Goal: Contribute content: Contribute content

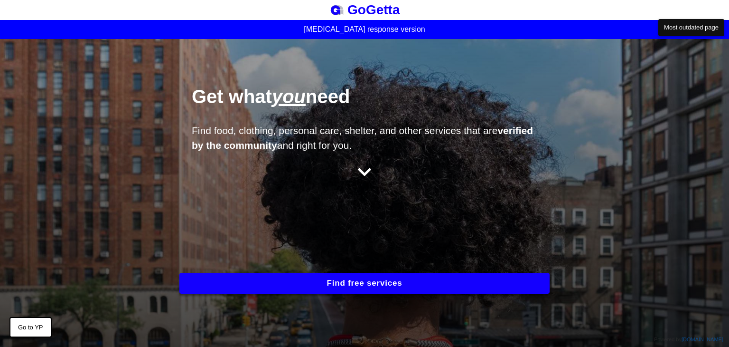
click at [369, 274] on button "Find free services" at bounding box center [364, 283] width 370 height 21
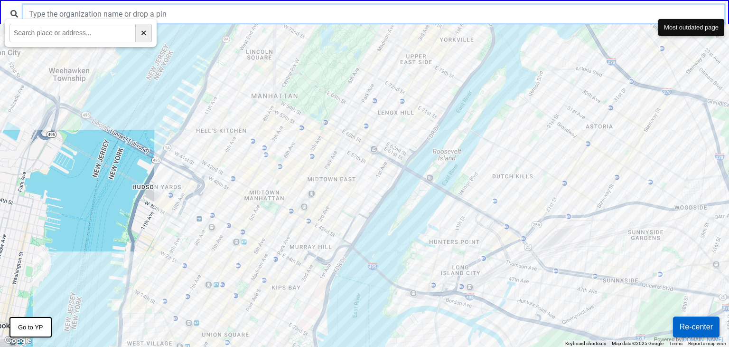
click at [96, 14] on input "text" at bounding box center [373, 14] width 701 height 18
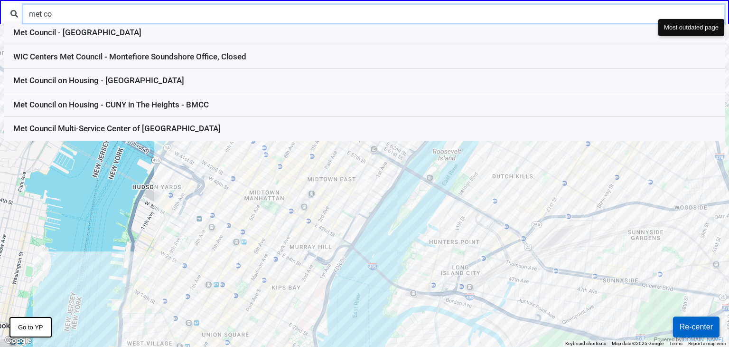
click at [40, 13] on input "met co" at bounding box center [373, 14] width 701 height 18
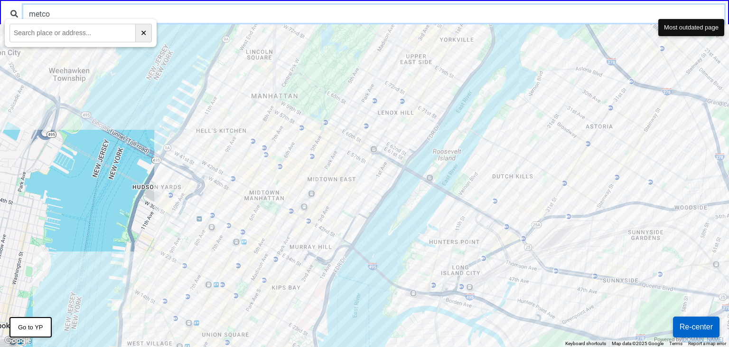
click at [45, 14] on input "metco" at bounding box center [373, 14] width 701 height 18
click at [44, 14] on input "metco" at bounding box center [373, 14] width 701 height 18
click at [38, 16] on input "metco" at bounding box center [373, 14] width 701 height 18
click at [42, 14] on input "metco" at bounding box center [373, 14] width 701 height 18
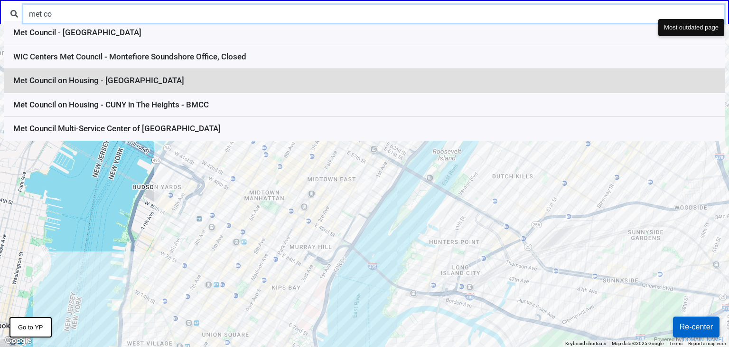
type input "met co"
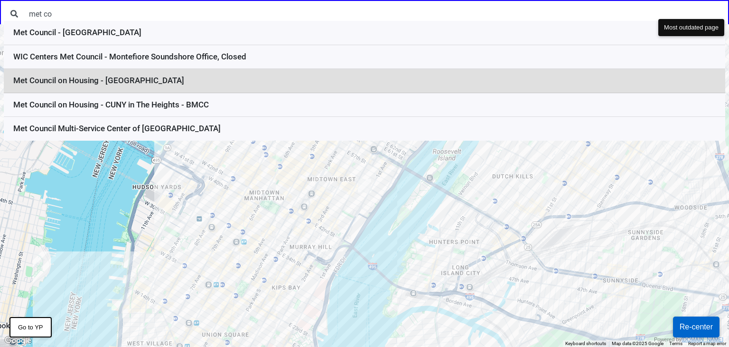
click at [167, 82] on li "Met Council on Housing - Trinity Commons" at bounding box center [365, 81] width 722 height 24
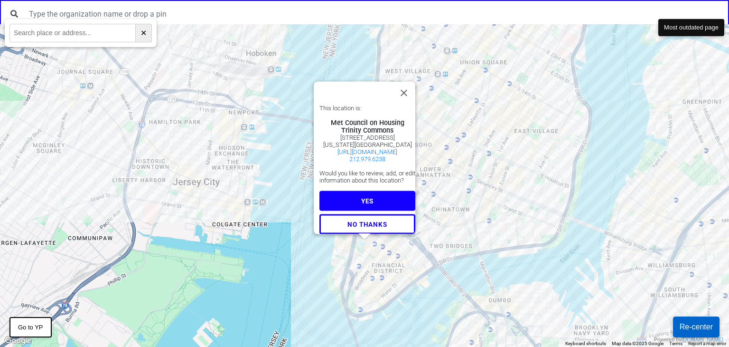
click at [362, 190] on button "YES" at bounding box center [368, 200] width 96 height 20
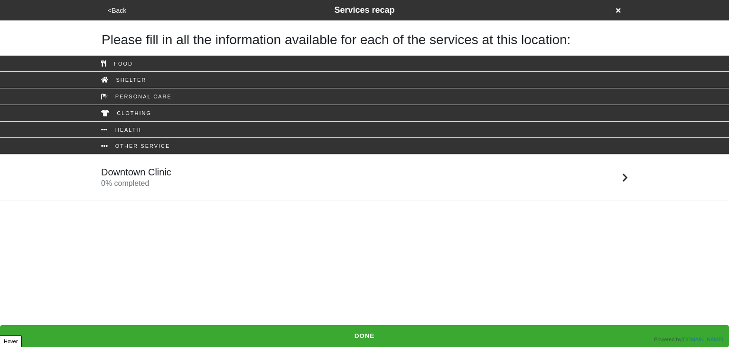
click at [160, 180] on div "Downtown Clinic 0 % completed" at bounding box center [136, 177] width 70 height 23
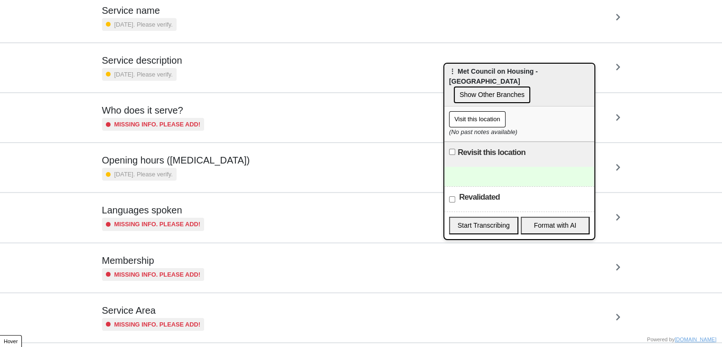
scroll to position [146, 0]
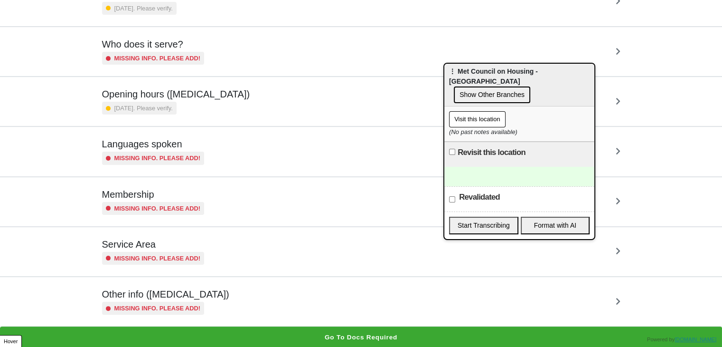
click at [186, 303] on small "Missing info. Please add!" at bounding box center [157, 307] width 86 height 9
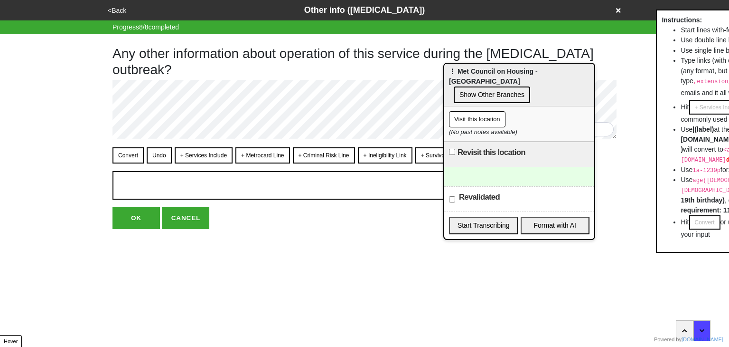
click at [25, 206] on div "<Back Other info (coronavirus) Progress 8 / 8 completed Any other information a…" at bounding box center [364, 114] width 729 height 229
click at [124, 6] on button "<Back" at bounding box center [117, 10] width 24 height 11
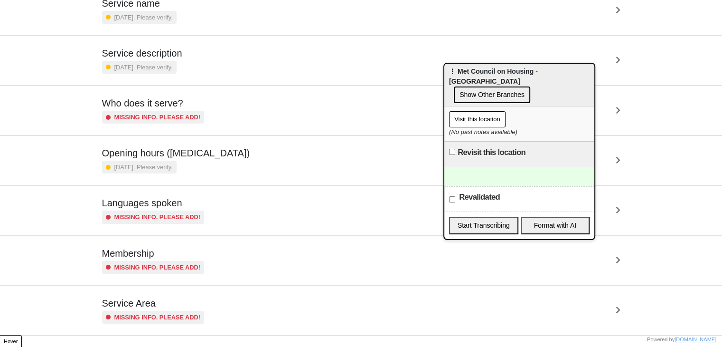
scroll to position [146, 0]
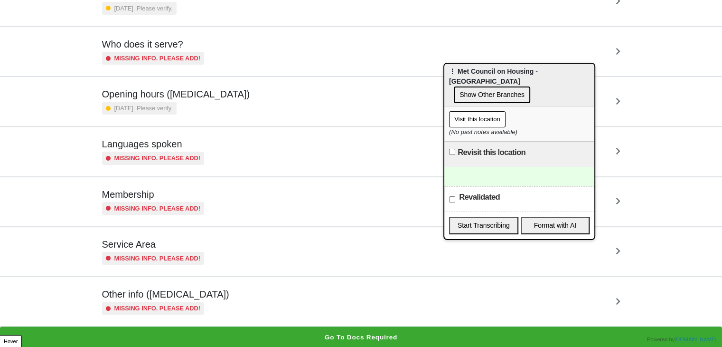
click at [220, 303] on div "Other info (coronavirus) Missing info. Please add!" at bounding box center [361, 301] width 518 height 26
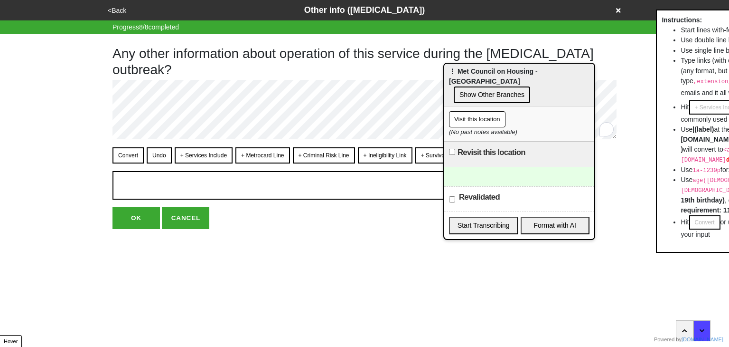
click at [117, 7] on button "<Back" at bounding box center [117, 10] width 24 height 11
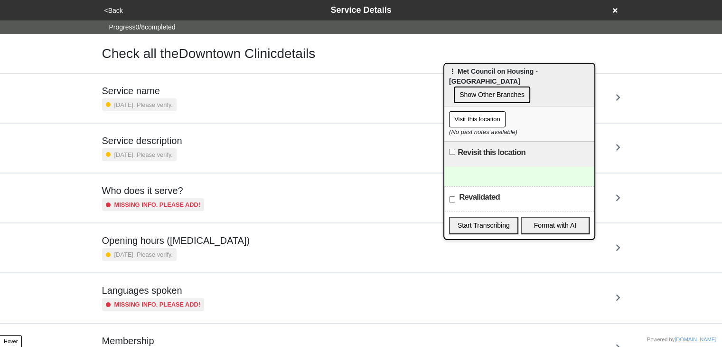
click at [167, 141] on h5 "Service description" at bounding box center [142, 140] width 80 height 11
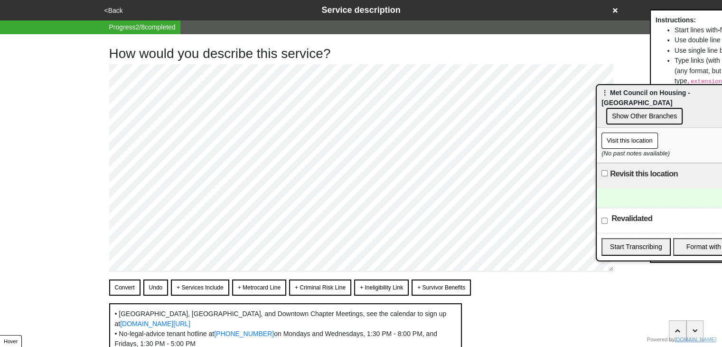
drag, startPoint x: 475, startPoint y: 73, endPoint x: 627, endPoint y: 94, distance: 153.9
click at [627, 94] on span "⋮ Met Council on Housing - Trinity Commons" at bounding box center [646, 98] width 89 height 18
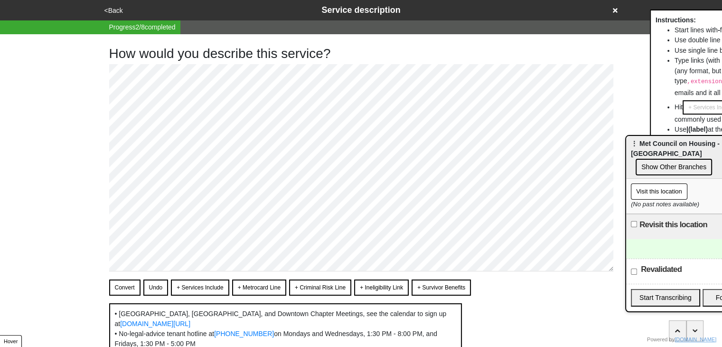
drag, startPoint x: 627, startPoint y: 101, endPoint x: 642, endPoint y: 151, distance: 52.1
click at [654, 147] on span "⋮ Met Council on Housing - Trinity Commons" at bounding box center [675, 149] width 89 height 18
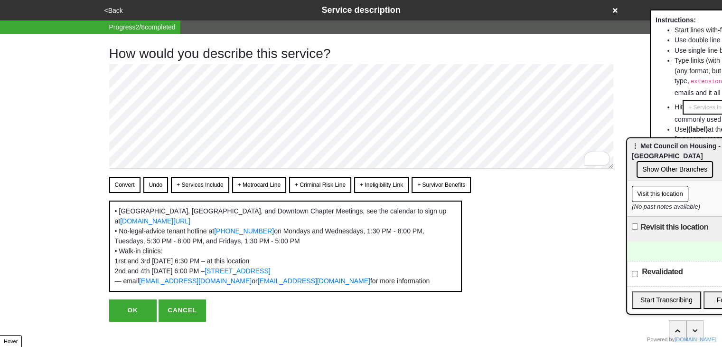
scroll to position [31, 0]
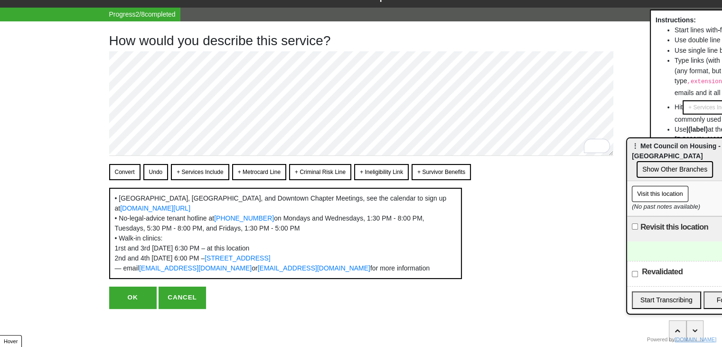
click at [140, 299] on button "OK" at bounding box center [132, 297] width 47 height 22
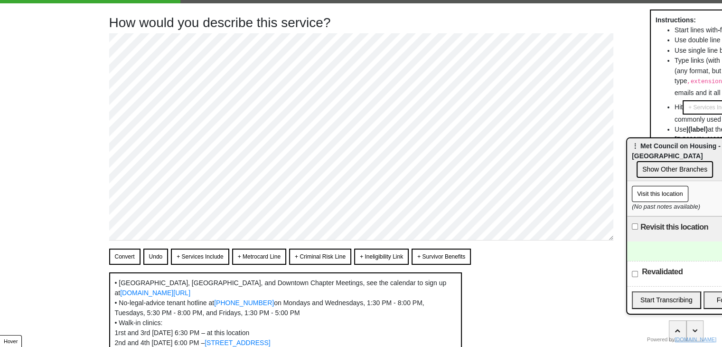
scroll to position [0, 0]
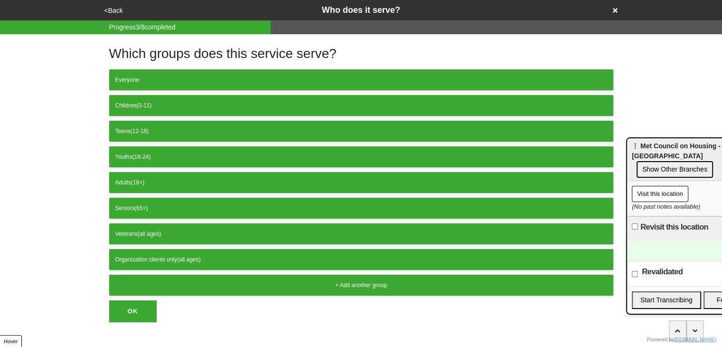
scroll to position [11, 0]
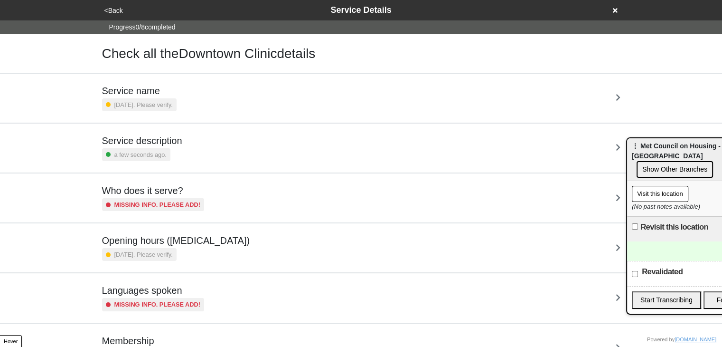
click at [171, 140] on h5 "Service description" at bounding box center [142, 140] width 80 height 11
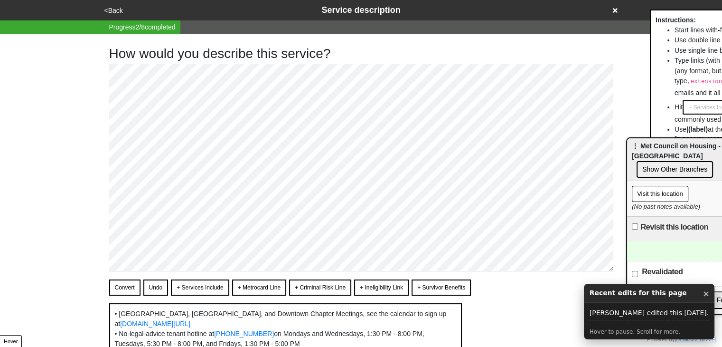
click at [199, 287] on button "+ Services Include" at bounding box center [200, 287] width 58 height 16
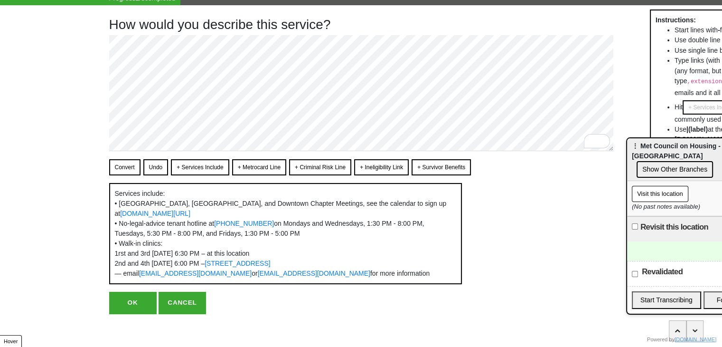
scroll to position [53, 0]
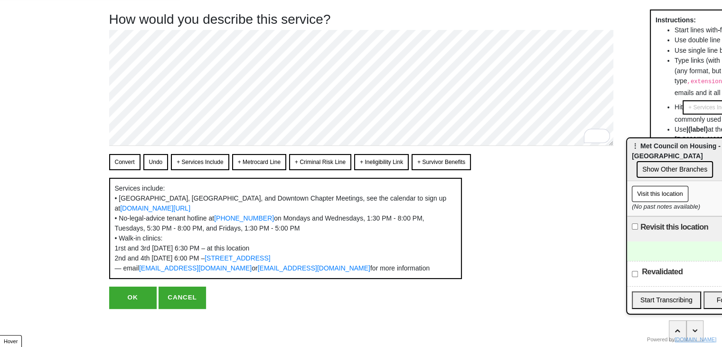
click at [139, 295] on button "OK" at bounding box center [132, 297] width 47 height 22
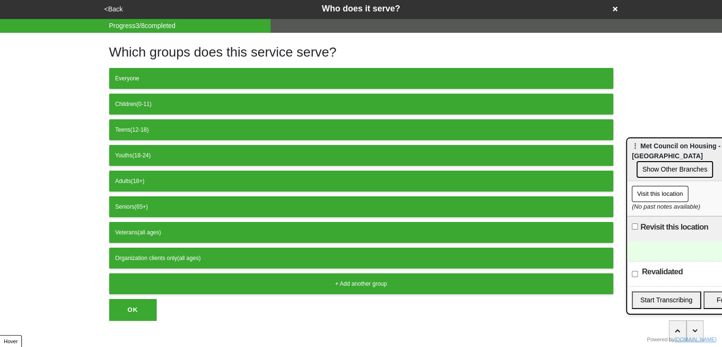
scroll to position [11, 0]
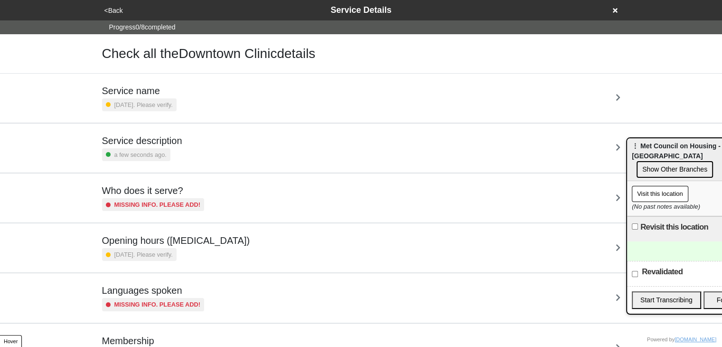
click at [143, 135] on h5 "Service description" at bounding box center [142, 140] width 80 height 11
type textarea "x"
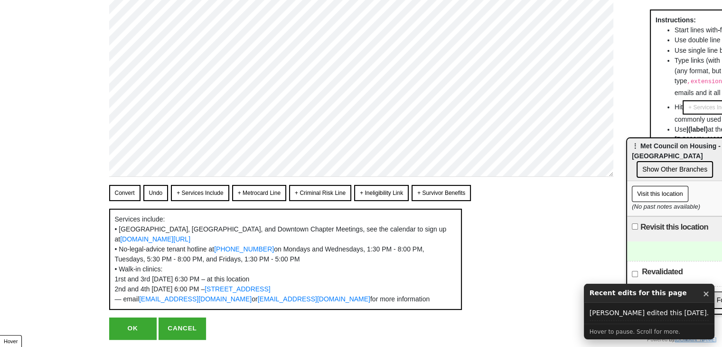
scroll to position [155, 0]
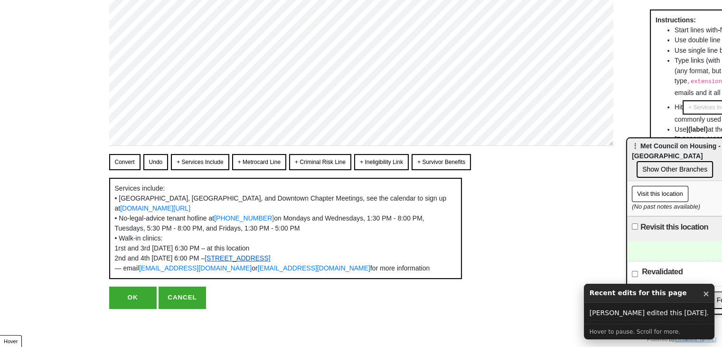
click at [233, 254] on link "5030 Broadway" at bounding box center [238, 258] width 66 height 8
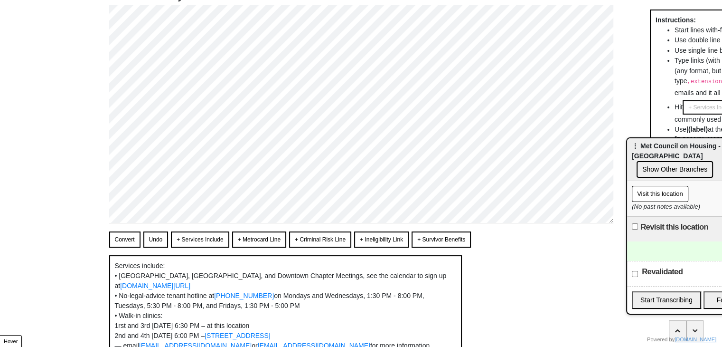
scroll to position [0, 0]
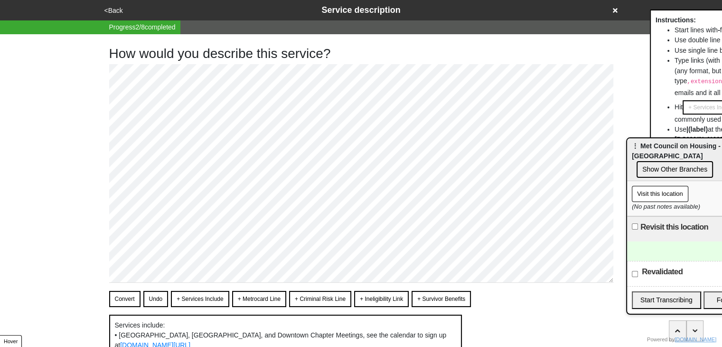
click at [112, 7] on button "<Back" at bounding box center [114, 10] width 24 height 11
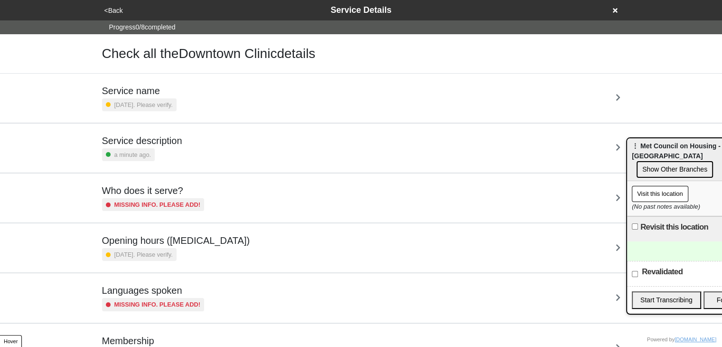
click at [112, 7] on button "<Back" at bounding box center [114, 10] width 24 height 11
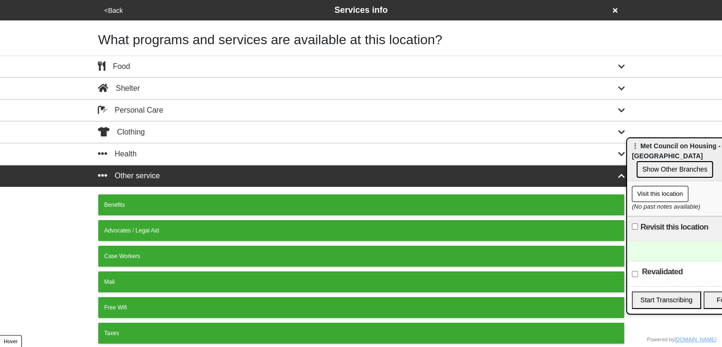
click at [112, 7] on button "<Back" at bounding box center [114, 10] width 24 height 11
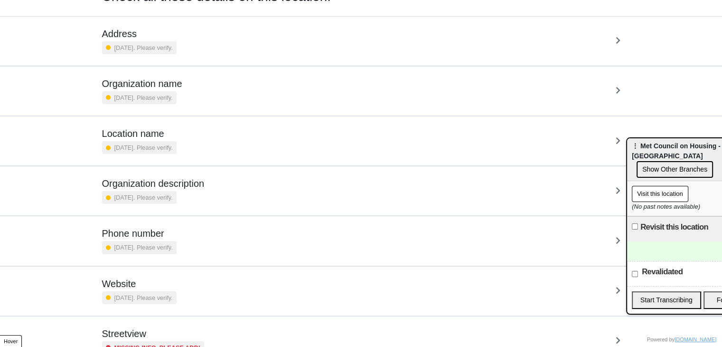
scroll to position [97, 0]
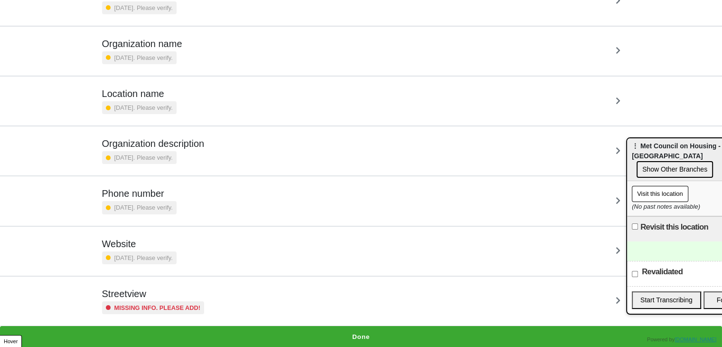
click at [143, 293] on h5 "Streetview" at bounding box center [153, 293] width 103 height 11
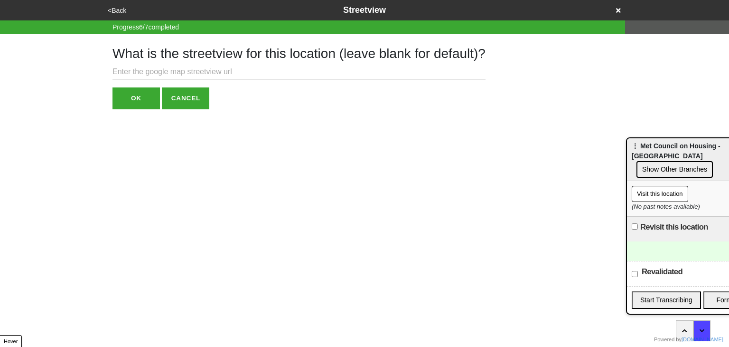
click at [663, 161] on button "Show Other Branches" at bounding box center [675, 169] width 76 height 17
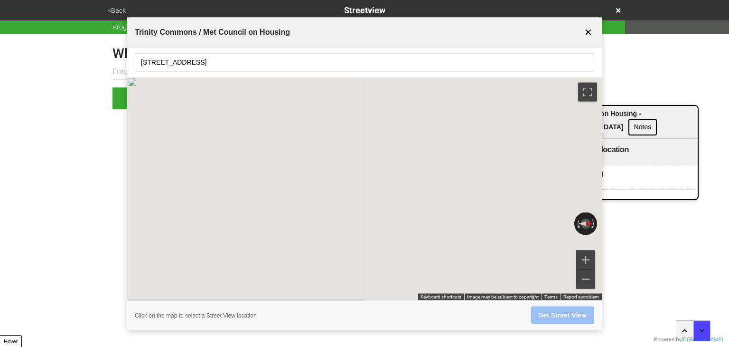
click at [549, 89] on body "<Back Streetview Progress 6 / 7 completed What is the streetview for this locat…" at bounding box center [364, 54] width 729 height 109
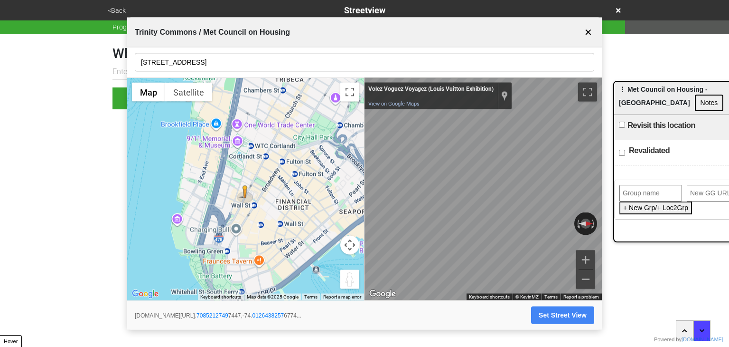
drag, startPoint x: 621, startPoint y: 89, endPoint x: 711, endPoint y: 111, distance: 92.2
click at [708, 90] on span "⋮ Met Council on Housing - Trinity Commons" at bounding box center [663, 95] width 89 height 21
click at [689, 90] on span "⋮ Met Council on Housing - Trinity Commons" at bounding box center [665, 95] width 89 height 21
click at [689, 90] on span "⋮ Met Council on Housing - Trinity Commons" at bounding box center [664, 95] width 89 height 21
paste input "Met Council on Housing - Trinity Commons"
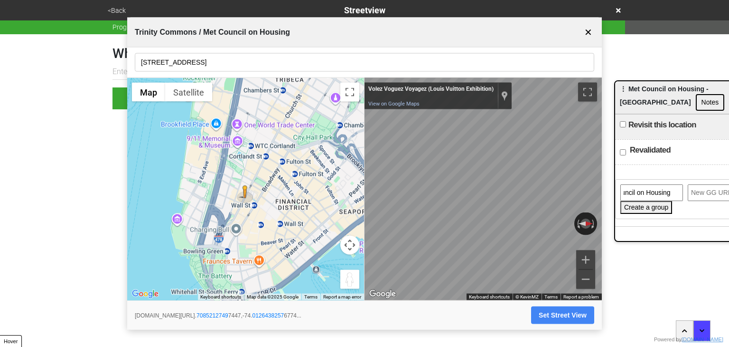
scroll to position [0, 23]
type input "Met Council on Housing"
click at [693, 187] on input "url" at bounding box center [719, 192] width 63 height 17
paste input "https://gogetta.nyc/team/location/4e714a45-e3ad-4f6e-bfec-1039d90c266d/services"
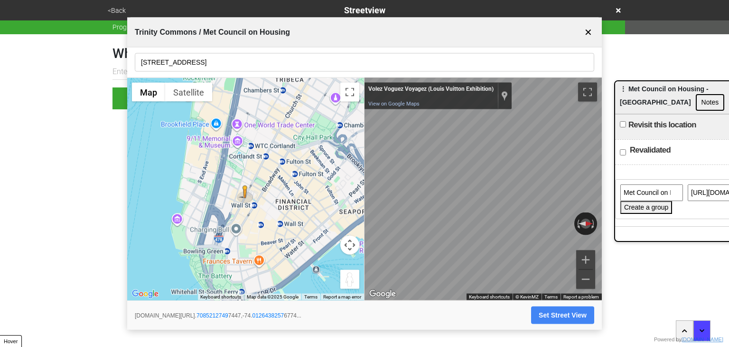
scroll to position [0, 189]
type input "https://gogetta.nyc/team/location/4e714a45-e3ad-4f6e-bfec-1039d90c266d/services"
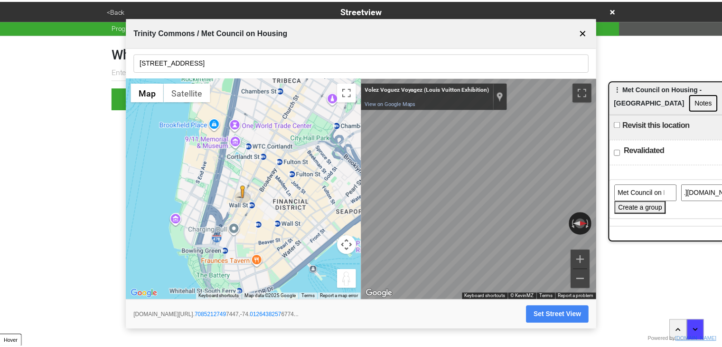
scroll to position [0, 0]
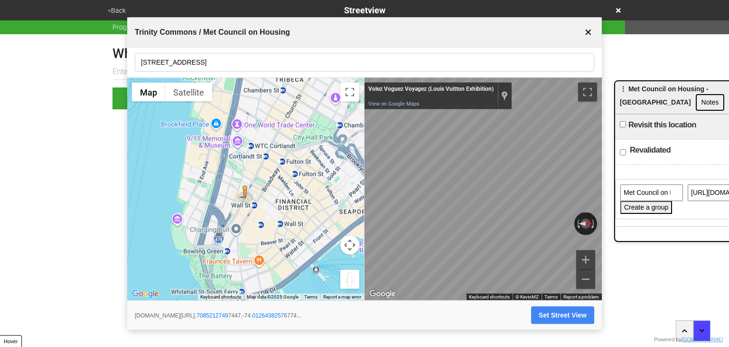
click at [653, 202] on button "Create a group" at bounding box center [647, 207] width 52 height 13
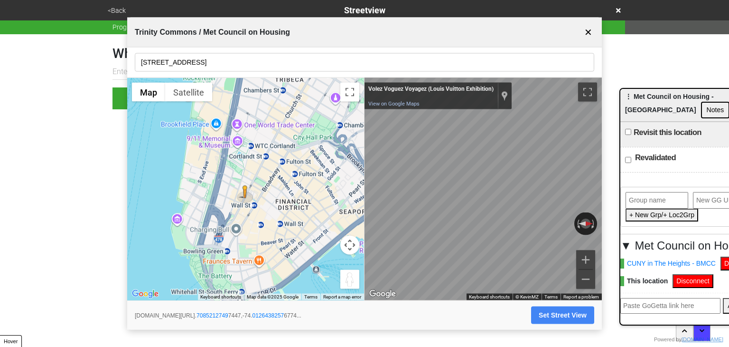
drag, startPoint x: 663, startPoint y: 88, endPoint x: 668, endPoint y: 95, distance: 9.2
click at [668, 95] on span "⋮ Met Council on Housing - Trinity Commons" at bounding box center [669, 103] width 89 height 21
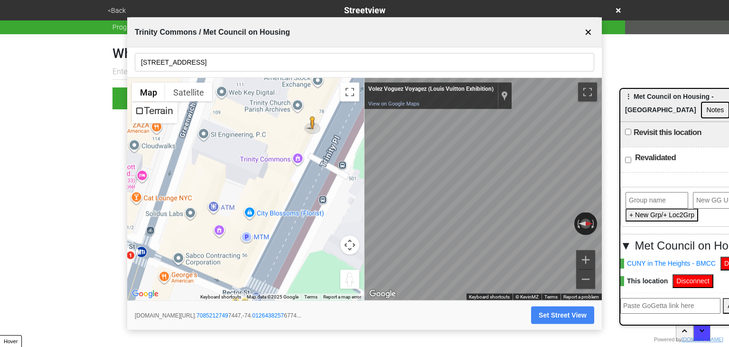
click at [162, 70] on input "76 Trinity Pl" at bounding box center [365, 62] width 460 height 19
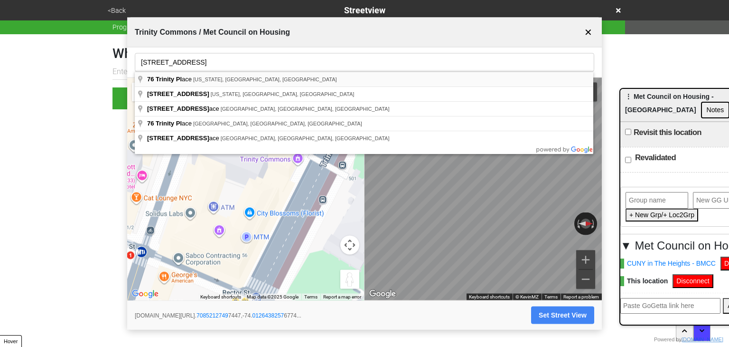
type input "76 Trinity Place, New York, NY, USA"
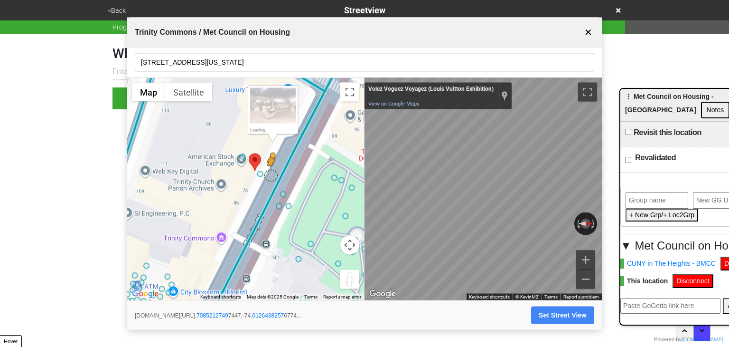
drag, startPoint x: 241, startPoint y: 198, endPoint x: 273, endPoint y: 174, distance: 39.7
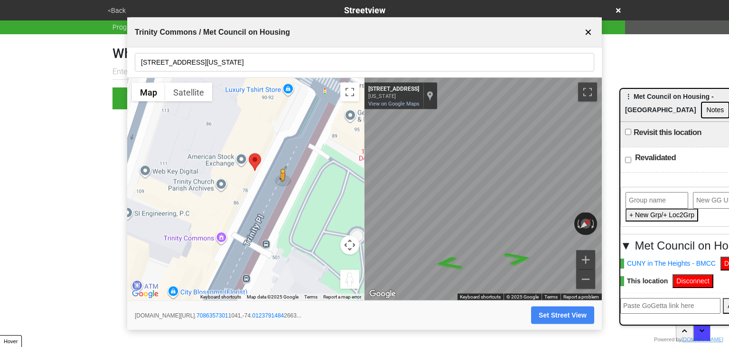
click at [325, 188] on div "← Move left → Move right ↑ Move up ↓ Move down + Zoom in - Zoom out Home Jump l…" at bounding box center [364, 189] width 475 height 222
click at [531, 299] on span "© 2025 Google" at bounding box center [523, 296] width 32 height 5
click at [546, 312] on button "Set Street View" at bounding box center [562, 315] width 63 height 18
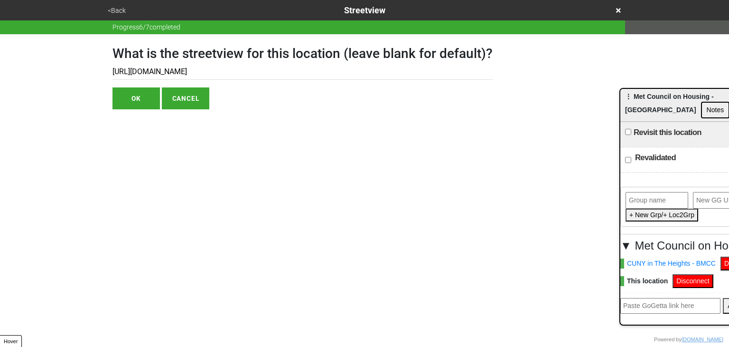
type input "https://www.google.com/maps/@40.70863573011041,-74.01237914842663,3a,75y,304.89…"
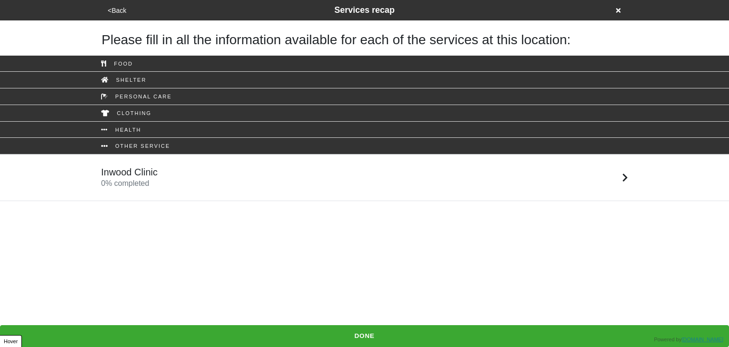
click at [189, 181] on div "Inwood Clinic 0 % completed" at bounding box center [364, 177] width 541 height 23
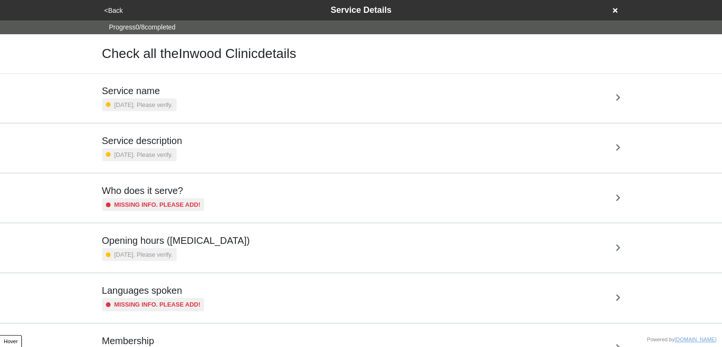
click at [150, 139] on h5 "Service description" at bounding box center [142, 140] width 80 height 11
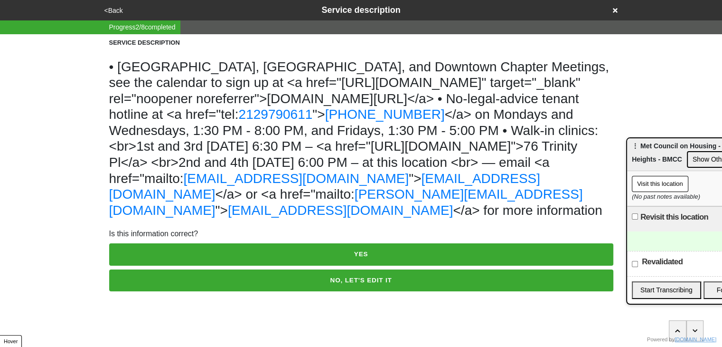
scroll to position [30, 0]
click at [256, 291] on button "NO, LET'S EDIT IT" at bounding box center [361, 280] width 504 height 22
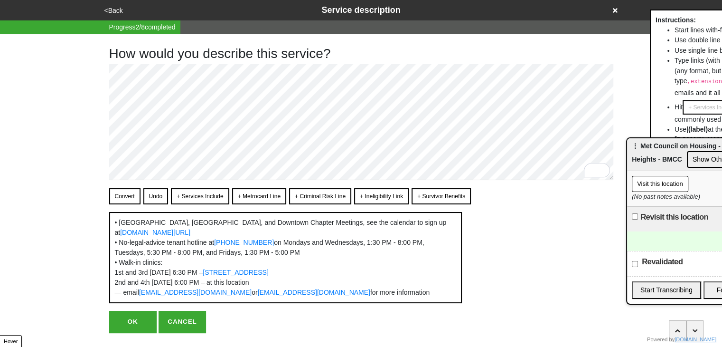
click at [189, 195] on button "+ Services Include" at bounding box center [200, 196] width 58 height 16
type textarea "x"
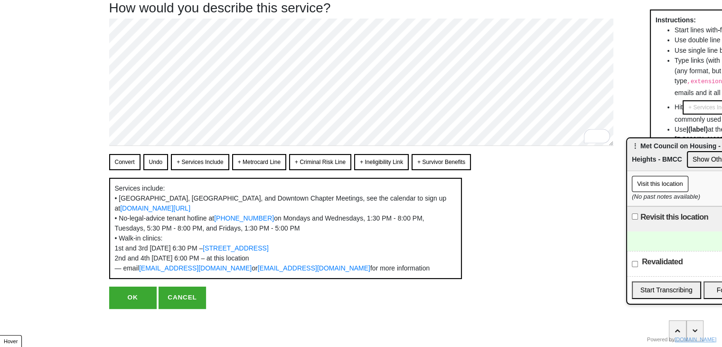
click at [129, 297] on button "OK" at bounding box center [132, 297] width 47 height 22
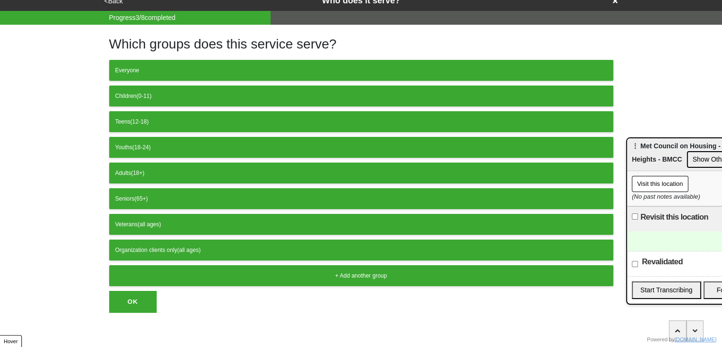
scroll to position [11, 0]
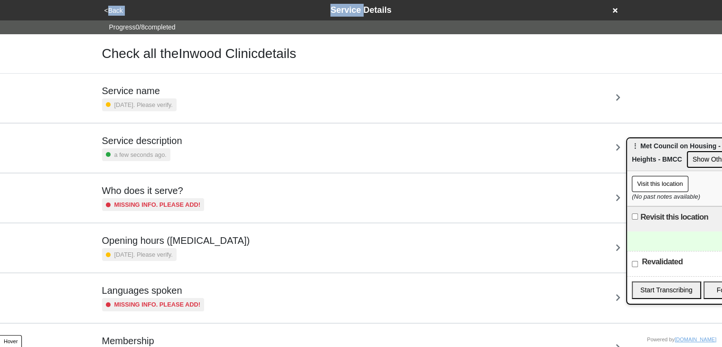
click at [118, 1] on div "<Back Service Details" at bounding box center [361, 10] width 527 height 20
click at [116, 12] on button "<Back" at bounding box center [114, 10] width 24 height 11
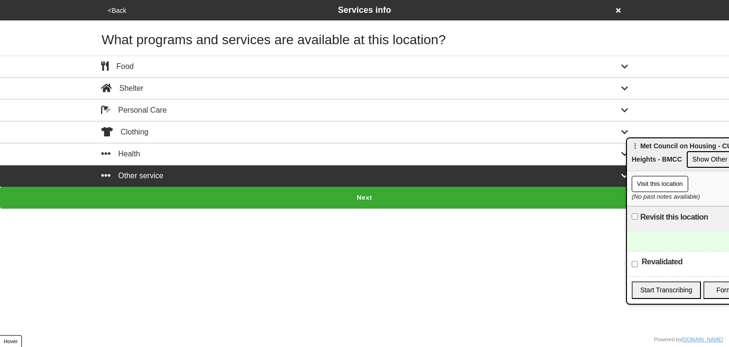
click at [116, 12] on button "<Back" at bounding box center [117, 10] width 24 height 11
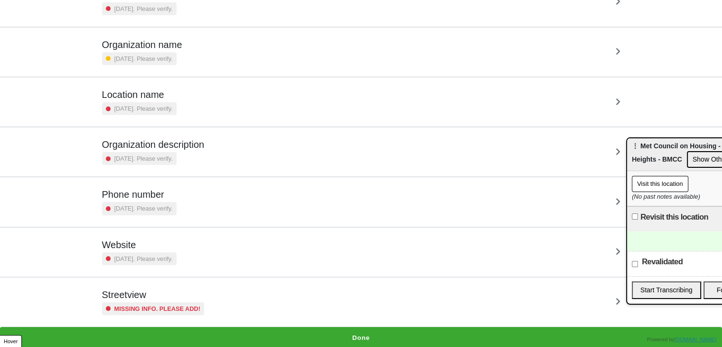
scroll to position [97, 0]
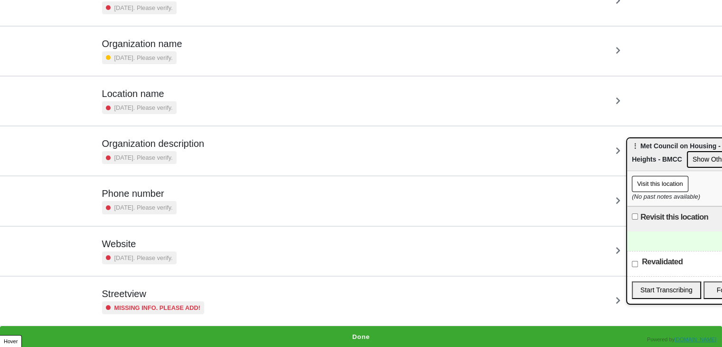
click at [150, 293] on h5 "Streetview" at bounding box center [153, 293] width 103 height 11
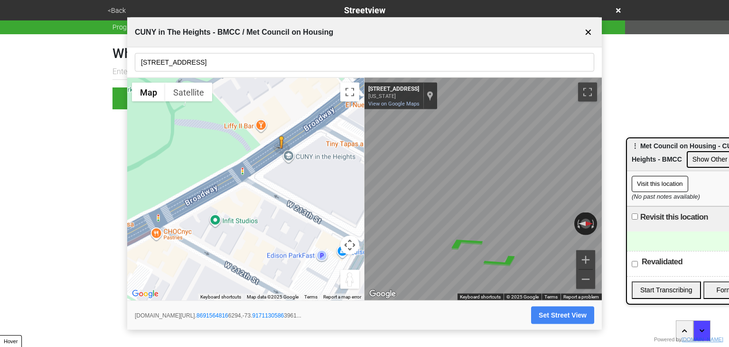
drag, startPoint x: 314, startPoint y: 180, endPoint x: 300, endPoint y: 185, distance: 14.9
click at [300, 185] on div "To activate drag with keyboard, press Alt + Enter. Once in keyboard drag state,…" at bounding box center [245, 189] width 237 height 222
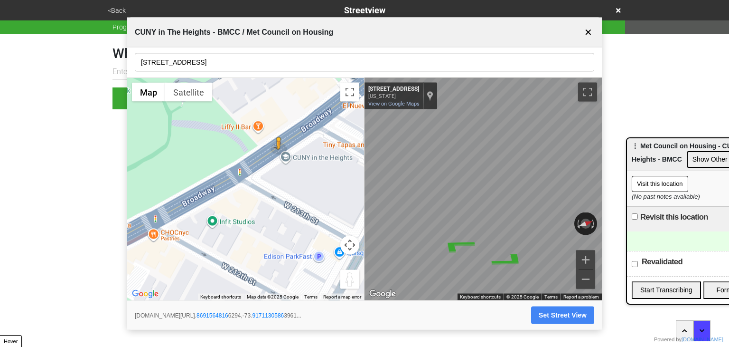
click at [325, 174] on div "← Move left → Move right ↑ Move up ↓ Move down + Zoom in - Zoom out Home Jump l…" at bounding box center [364, 189] width 475 height 222
click at [729, 109] on body "<Back Streetview Progress 6 / 7 completed What is the streetview for this locat…" at bounding box center [364, 54] width 729 height 109
click at [629, 109] on body "<Back Streetview Progress 6 / 7 completed What is the streetview for this locat…" at bounding box center [364, 54] width 729 height 109
click at [566, 318] on button "Set Street View" at bounding box center [562, 315] width 63 height 18
type input "https://www.google.com/maps/@40.86915648166294,-73.91711305863961,3a,75y,142.38…"
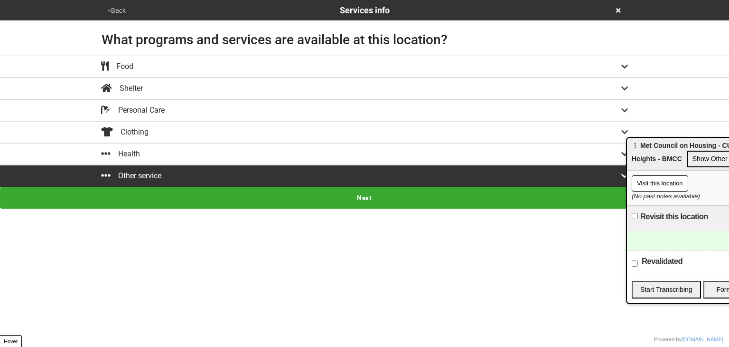
click at [701, 159] on button "Show Other Branches" at bounding box center [725, 159] width 76 height 17
